Goal: Information Seeking & Learning: Learn about a topic

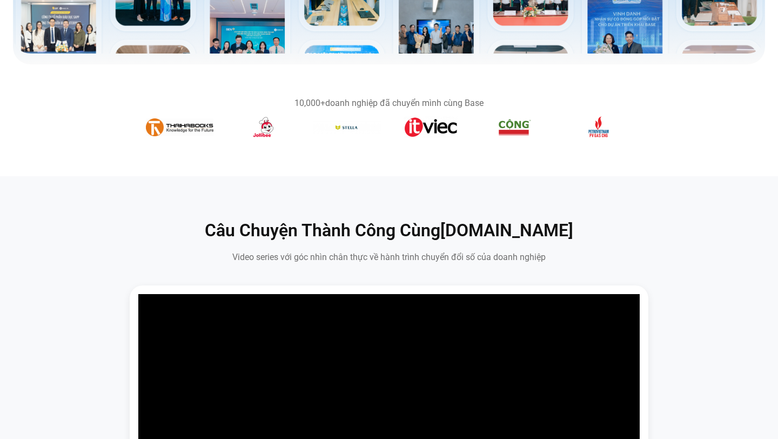
scroll to position [452, 0]
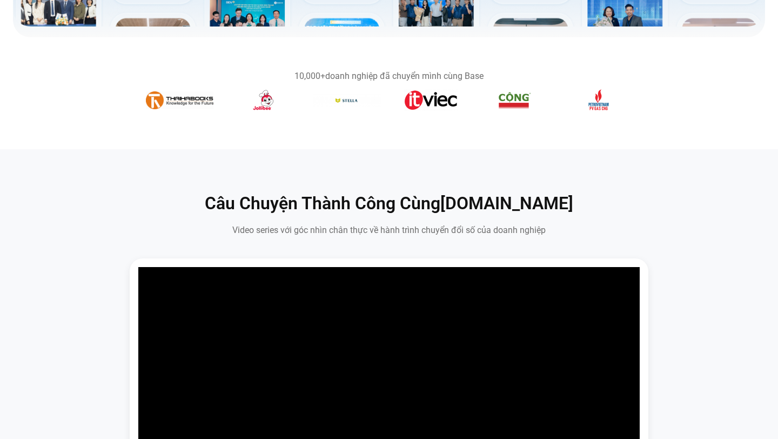
click at [522, 208] on link "[DOMAIN_NAME]" at bounding box center [506, 203] width 133 height 21
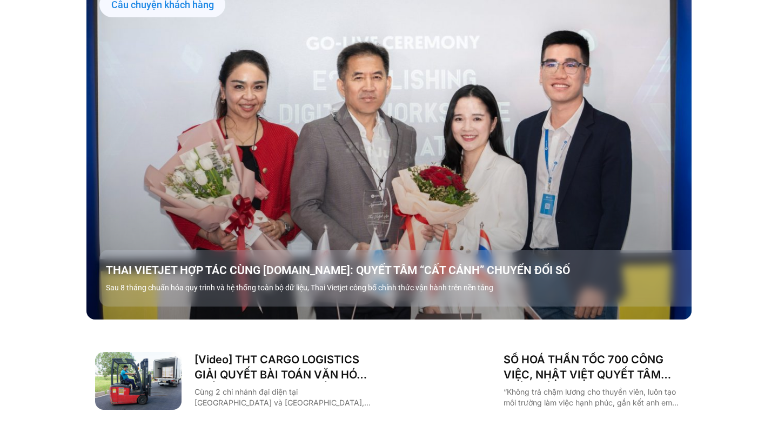
scroll to position [1295, 0]
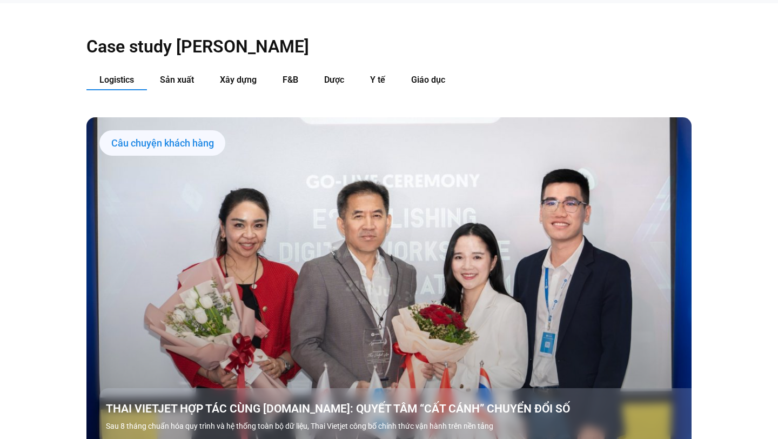
scroll to position [1031, 0]
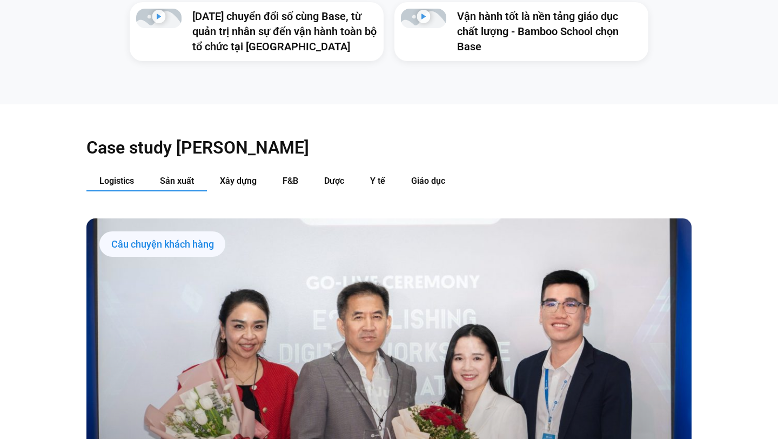
click at [184, 176] on span "Sản xuất" at bounding box center [177, 181] width 34 height 10
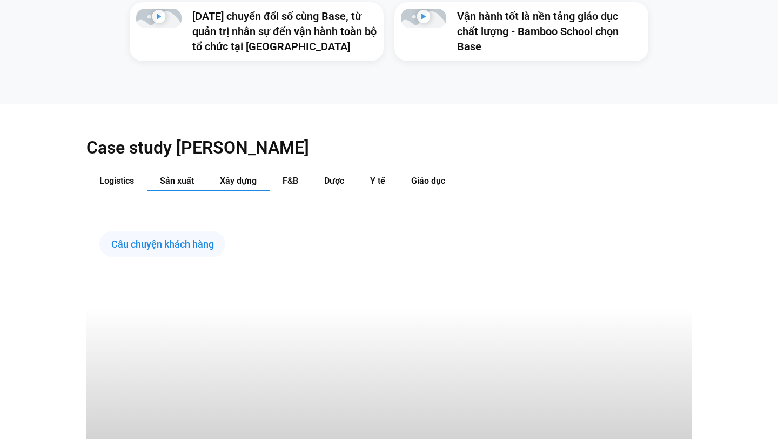
click at [258, 171] on button "Xây dựng" at bounding box center [238, 181] width 63 height 20
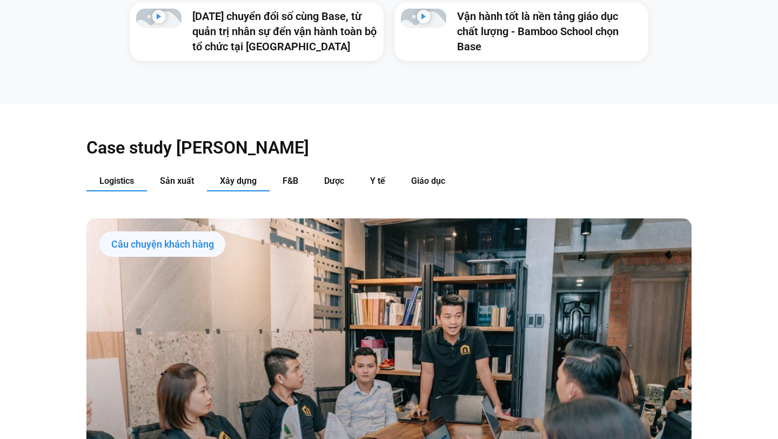
click at [111, 176] on span "Logistics" at bounding box center [116, 181] width 35 height 10
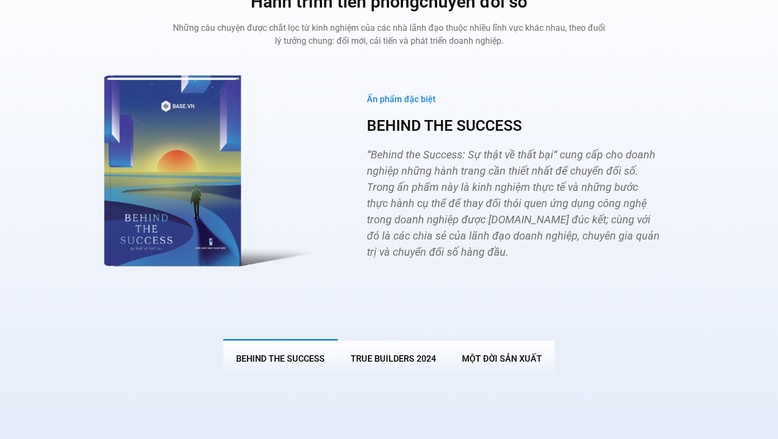
scroll to position [4018, 0]
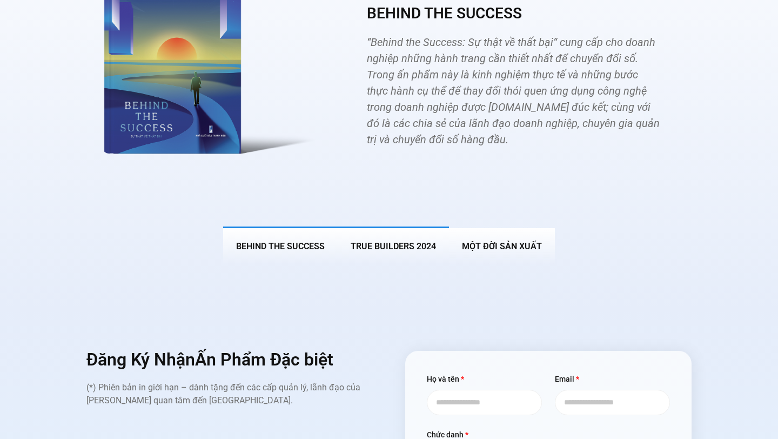
click at [390, 241] on span "True Builders 2024" at bounding box center [393, 246] width 85 height 10
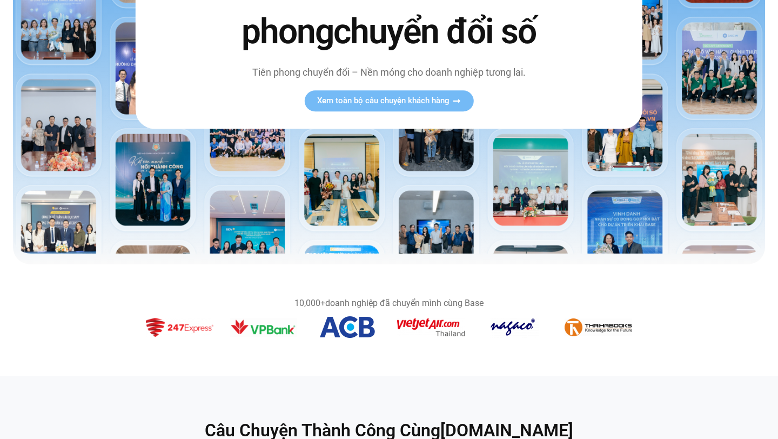
scroll to position [0, 0]
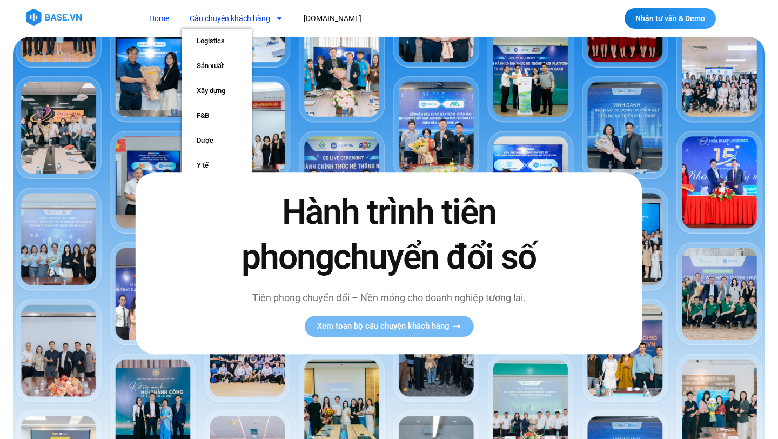
click at [243, 14] on link "Câu chuyện khách hàng" at bounding box center [237, 19] width 110 height 20
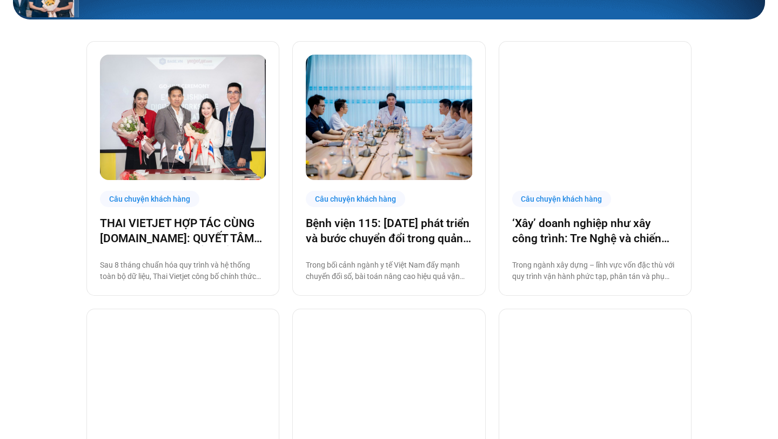
scroll to position [471, 0]
